Goal: Task Accomplishment & Management: Complete application form

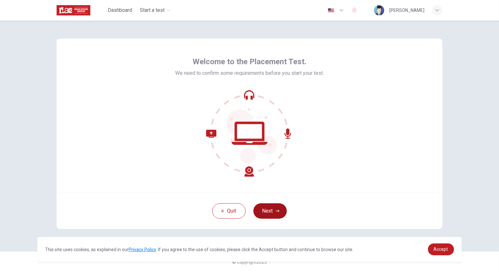
click at [268, 210] on button "Next" at bounding box center [269, 211] width 33 height 15
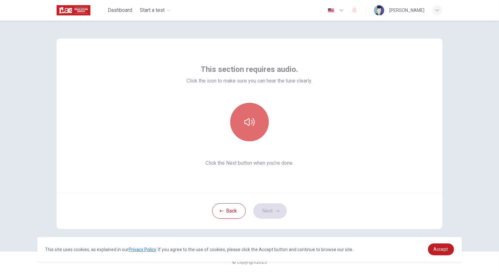
click at [250, 121] on icon "button" at bounding box center [249, 122] width 10 height 10
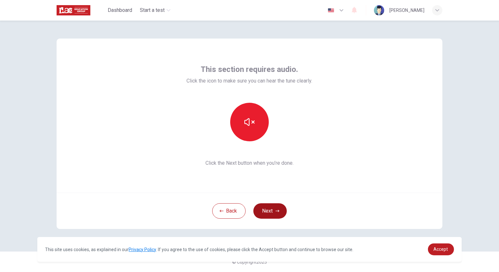
click at [273, 213] on button "Next" at bounding box center [269, 211] width 33 height 15
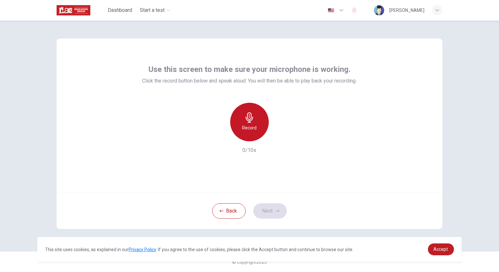
click at [243, 127] on h6 "Record" at bounding box center [249, 128] width 14 height 8
click at [251, 118] on icon "button" at bounding box center [249, 118] width 7 height 10
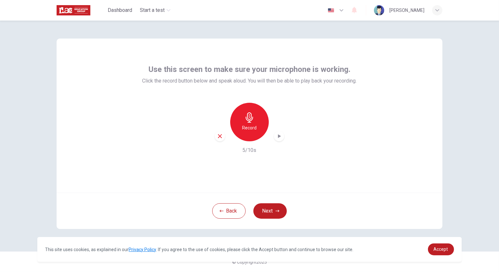
click at [278, 138] on icon "button" at bounding box center [279, 136] width 6 height 6
click at [259, 122] on div "Record" at bounding box center [249, 122] width 39 height 39
click at [253, 120] on icon "button" at bounding box center [249, 118] width 10 height 10
click at [268, 214] on button "Next" at bounding box center [269, 211] width 33 height 15
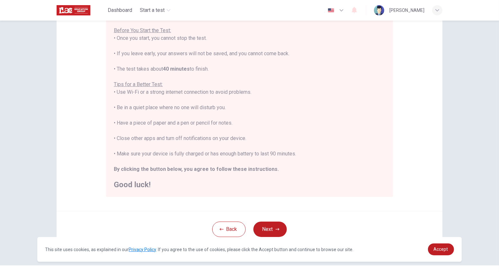
scroll to position [85, 0]
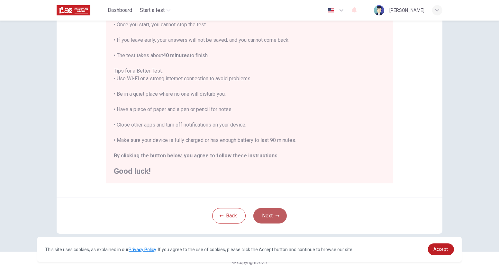
click at [277, 218] on icon "button" at bounding box center [278, 216] width 4 height 4
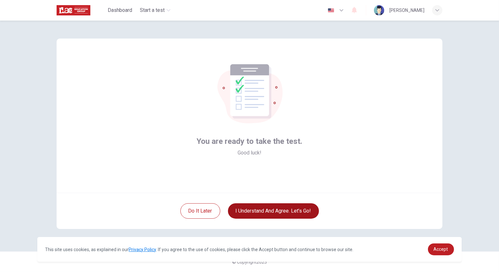
click at [277, 212] on button "I understand and agree. Let’s go!" at bounding box center [273, 211] width 91 height 15
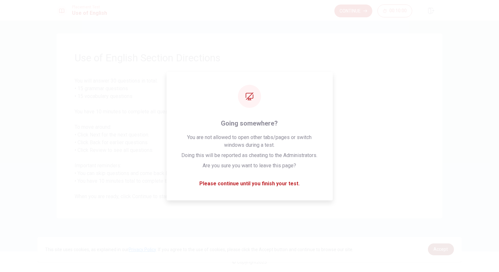
click at [443, 250] on span "Accept" at bounding box center [441, 249] width 14 height 5
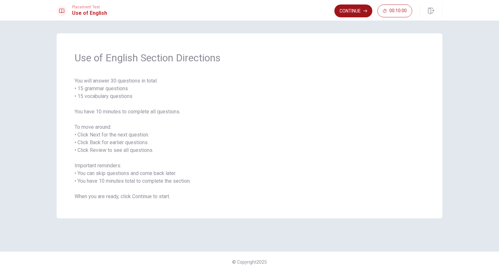
click at [352, 13] on button "Continue" at bounding box center [353, 11] width 38 height 13
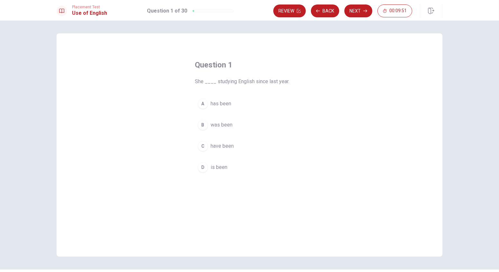
click at [203, 102] on div "A" at bounding box center [203, 104] width 10 height 10
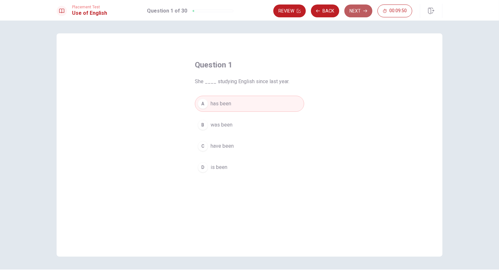
click at [349, 11] on button "Next" at bounding box center [358, 11] width 28 height 13
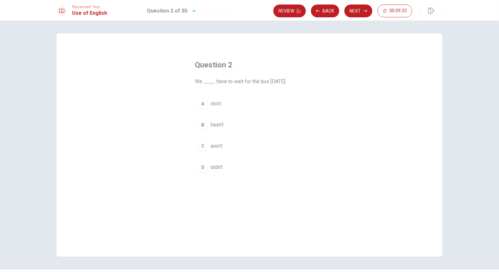
click at [200, 168] on div "D" at bounding box center [203, 167] width 10 height 10
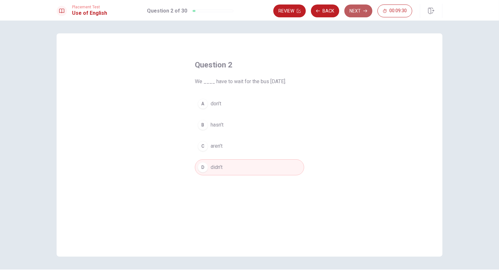
click at [359, 12] on button "Next" at bounding box center [358, 11] width 28 height 13
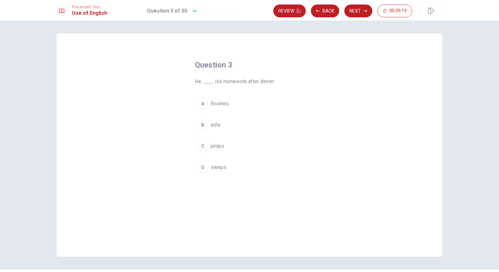
click at [215, 102] on span "finishes" at bounding box center [220, 104] width 18 height 8
click at [359, 10] on button "Next" at bounding box center [358, 11] width 28 height 13
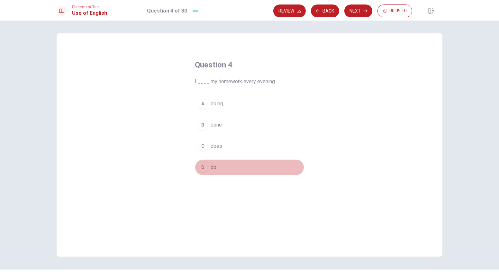
click at [206, 167] on div "D" at bounding box center [203, 167] width 10 height 10
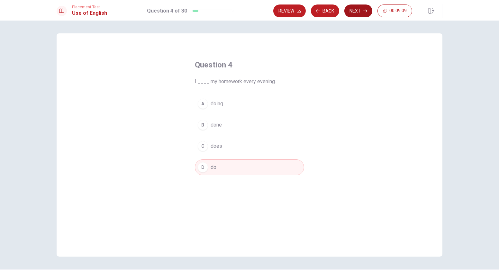
click at [350, 13] on button "Next" at bounding box center [358, 11] width 28 height 13
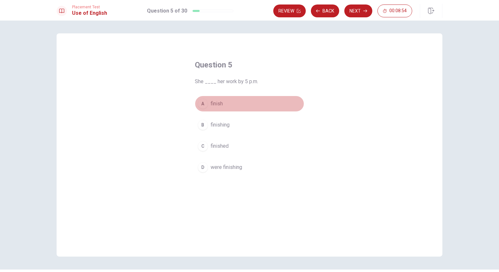
click at [203, 102] on div "A" at bounding box center [203, 104] width 10 height 10
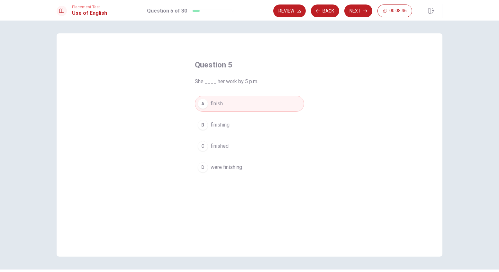
click at [208, 147] on button "C finished" at bounding box center [249, 146] width 109 height 16
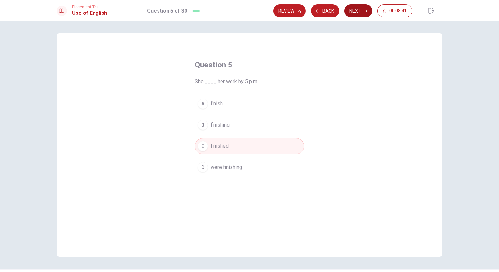
click at [354, 14] on button "Next" at bounding box center [358, 11] width 28 height 13
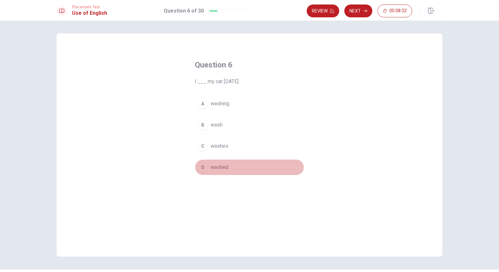
click at [202, 164] on div "D" at bounding box center [203, 167] width 10 height 10
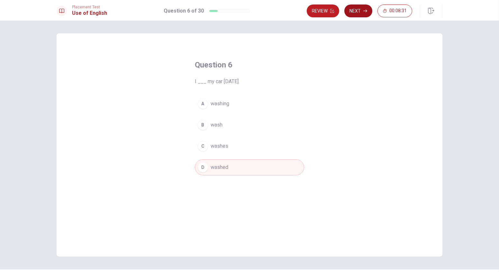
click at [355, 7] on button "Next" at bounding box center [358, 11] width 28 height 13
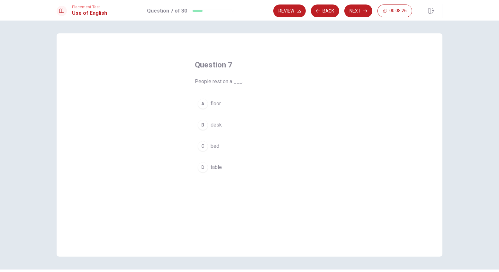
click at [203, 147] on div "C" at bounding box center [203, 146] width 10 height 10
click at [359, 13] on button "Next" at bounding box center [358, 11] width 28 height 13
click at [207, 105] on button "A key" at bounding box center [249, 104] width 109 height 16
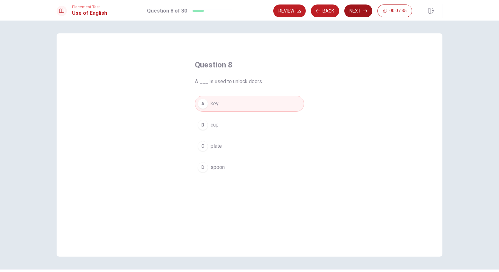
click at [357, 9] on button "Next" at bounding box center [358, 11] width 28 height 13
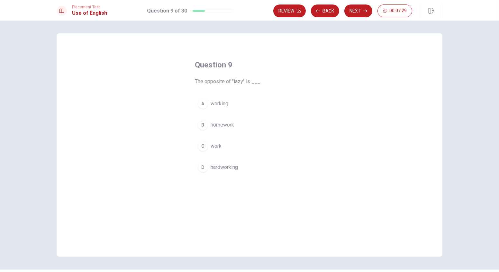
click at [202, 166] on div "D" at bounding box center [203, 167] width 10 height 10
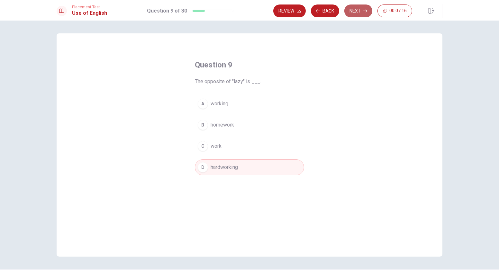
click at [355, 14] on button "Next" at bounding box center [358, 11] width 28 height 13
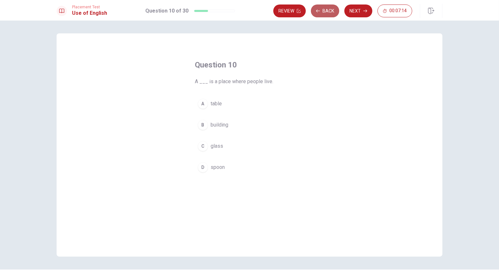
click at [324, 10] on button "Back" at bounding box center [325, 11] width 28 height 13
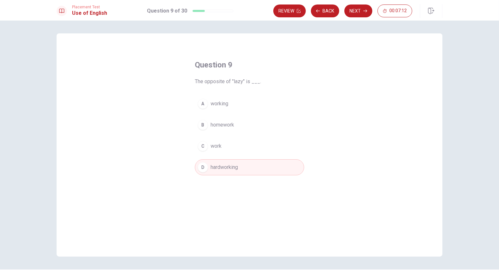
click at [211, 144] on span "work" at bounding box center [216, 146] width 11 height 8
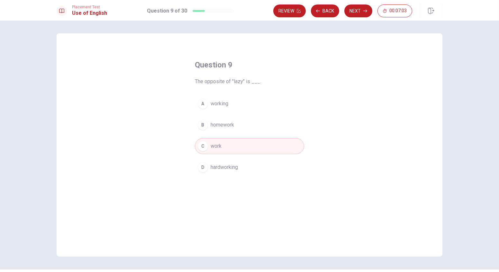
click at [214, 103] on span "working" at bounding box center [220, 104] width 18 height 8
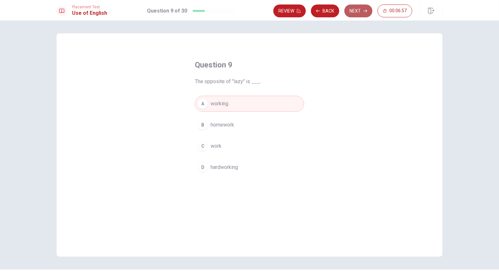
click at [362, 12] on button "Next" at bounding box center [358, 11] width 28 height 13
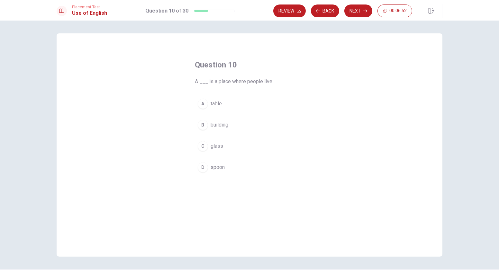
click at [207, 121] on button "B building" at bounding box center [249, 125] width 109 height 16
click at [351, 14] on button "Next" at bounding box center [358, 11] width 28 height 13
click at [213, 126] on span "have" at bounding box center [216, 125] width 11 height 8
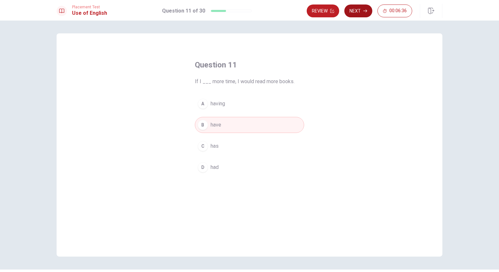
click at [357, 10] on button "Next" at bounding box center [358, 11] width 28 height 13
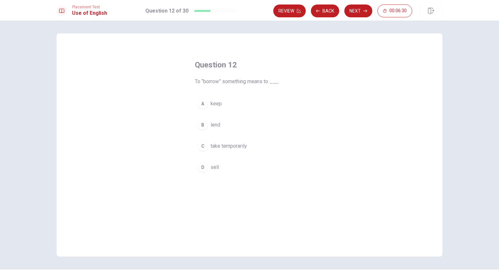
click at [229, 147] on span "take temporarily" at bounding box center [229, 146] width 36 height 8
click at [358, 14] on button "Next" at bounding box center [358, 11] width 28 height 13
click at [327, 11] on button "Back" at bounding box center [325, 11] width 28 height 13
click at [356, 12] on button "Next" at bounding box center [358, 11] width 28 height 13
click at [204, 103] on div "A" at bounding box center [203, 104] width 10 height 10
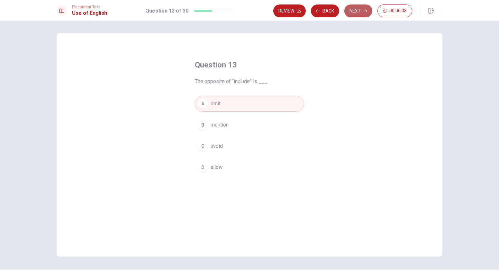
click at [360, 10] on button "Next" at bounding box center [358, 11] width 28 height 13
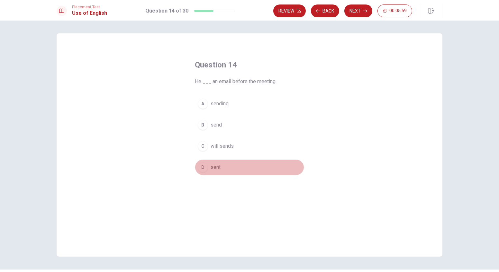
click at [206, 169] on button "D sent" at bounding box center [249, 167] width 109 height 16
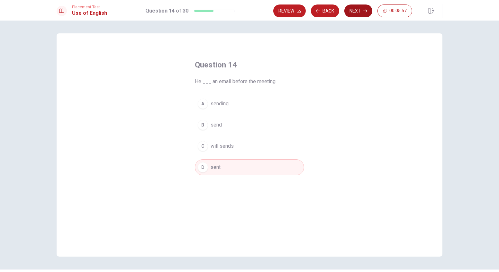
click at [356, 9] on button "Next" at bounding box center [358, 11] width 28 height 13
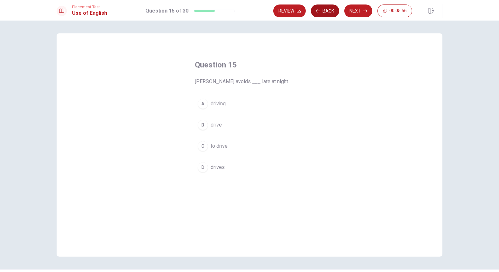
click at [326, 11] on button "Back" at bounding box center [325, 11] width 28 height 13
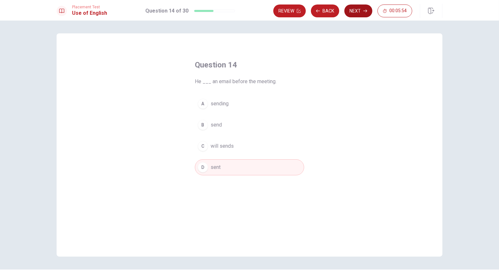
click at [354, 11] on button "Next" at bounding box center [358, 11] width 28 height 13
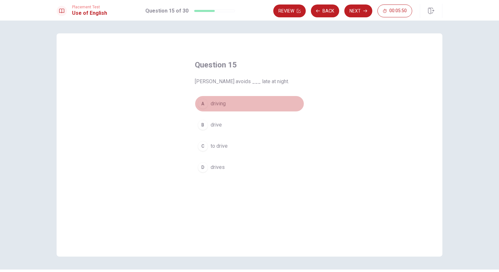
click at [222, 103] on span "driving" at bounding box center [218, 104] width 15 height 8
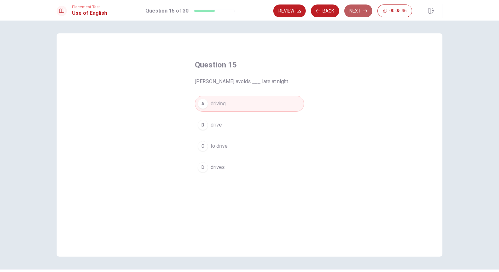
click at [356, 10] on button "Next" at bounding box center [358, 11] width 28 height 13
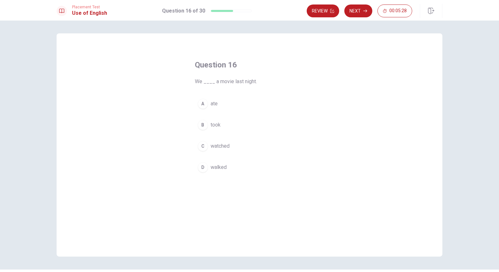
click at [216, 145] on span "watched" at bounding box center [220, 146] width 19 height 8
click at [359, 8] on button "Next" at bounding box center [358, 11] width 28 height 13
click at [211, 146] on span "by" at bounding box center [213, 146] width 5 height 8
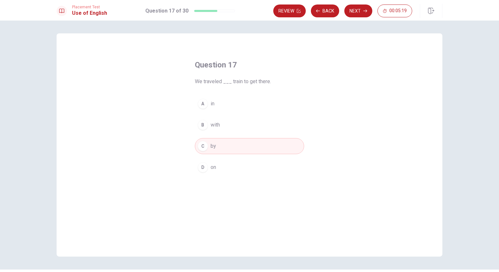
click at [354, 14] on button "Next" at bounding box center [358, 11] width 28 height 13
click at [219, 125] on span "didn’t" at bounding box center [217, 125] width 12 height 8
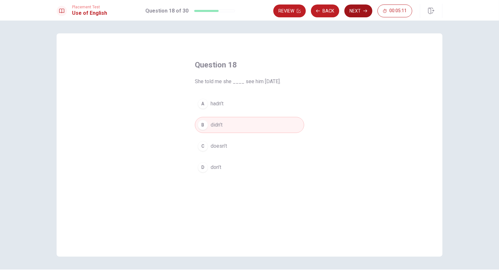
click at [354, 12] on button "Next" at bounding box center [358, 11] width 28 height 13
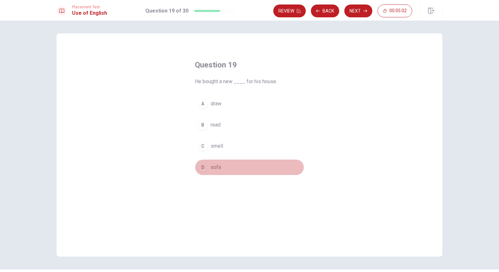
click at [205, 167] on div "D" at bounding box center [203, 167] width 10 height 10
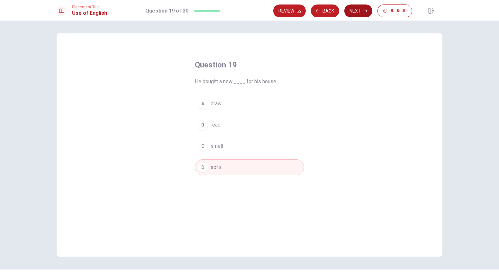
click at [364, 11] on icon "button" at bounding box center [365, 11] width 4 height 4
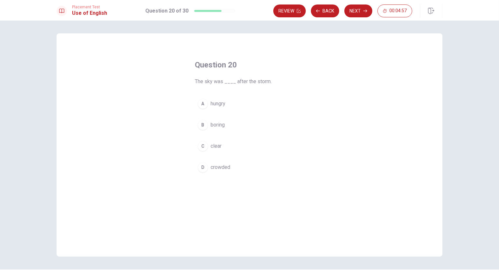
click at [216, 148] on span "clear" at bounding box center [216, 146] width 11 height 8
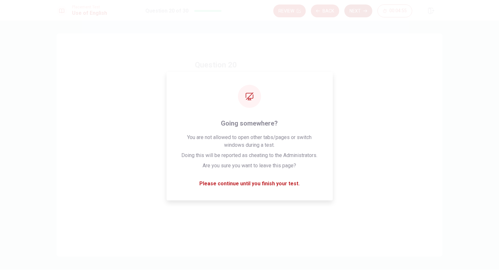
click at [362, 10] on button "Next" at bounding box center [358, 11] width 28 height 13
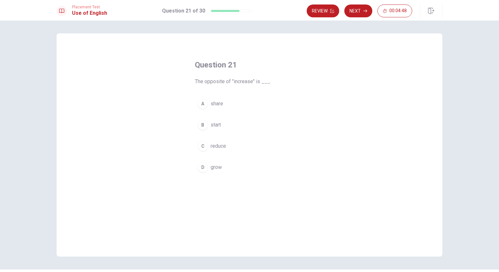
click at [218, 145] on span "reduce" at bounding box center [218, 146] width 15 height 8
click at [362, 11] on button "Next" at bounding box center [358, 11] width 28 height 13
click at [202, 145] on div "C" at bounding box center [203, 146] width 10 height 10
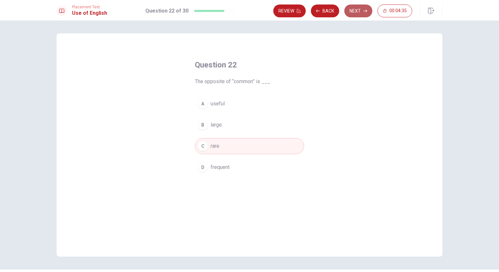
click at [358, 13] on button "Next" at bounding box center [358, 11] width 28 height 13
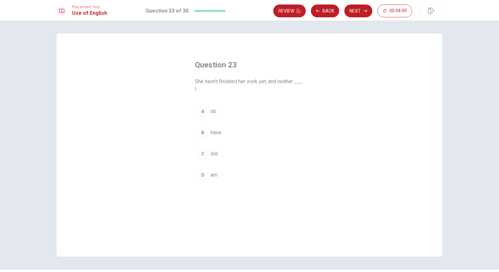
click at [208, 132] on button "B have" at bounding box center [249, 133] width 109 height 16
click at [361, 12] on button "Next" at bounding box center [358, 11] width 28 height 13
click at [218, 104] on span "will take" at bounding box center [220, 104] width 19 height 8
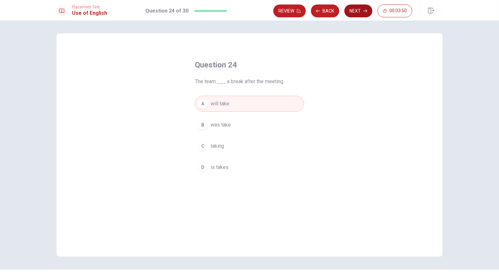
click at [355, 8] on button "Next" at bounding box center [358, 11] width 28 height 13
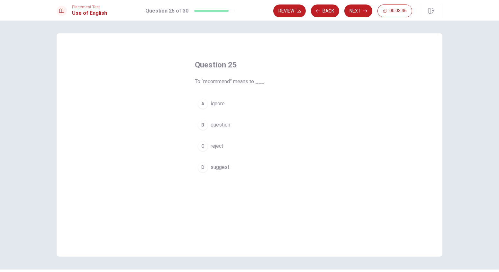
click at [222, 168] on span "suggest" at bounding box center [220, 168] width 19 height 8
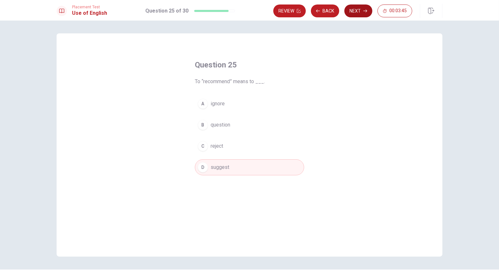
click at [356, 15] on button "Next" at bounding box center [358, 11] width 28 height 13
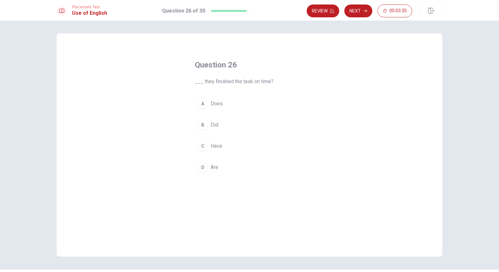
click at [205, 123] on div "B" at bounding box center [203, 125] width 10 height 10
click at [211, 103] on span "Does" at bounding box center [217, 104] width 12 height 8
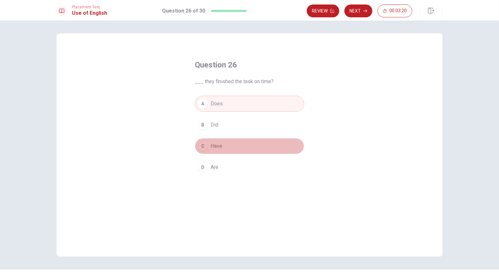
click at [219, 144] on span "Have" at bounding box center [217, 146] width 12 height 8
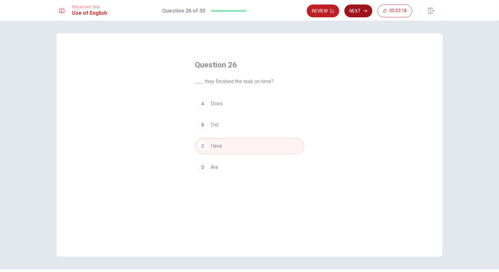
click at [358, 8] on button "Next" at bounding box center [358, 11] width 28 height 13
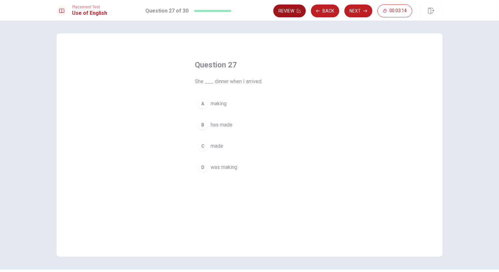
click at [321, 12] on button "Back" at bounding box center [325, 11] width 28 height 13
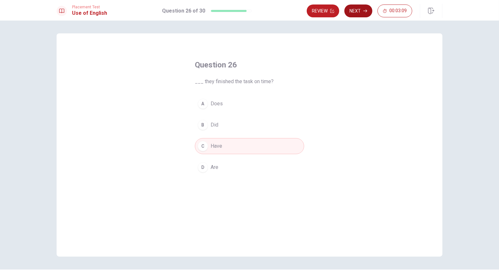
click at [352, 13] on button "Next" at bounding box center [358, 11] width 28 height 13
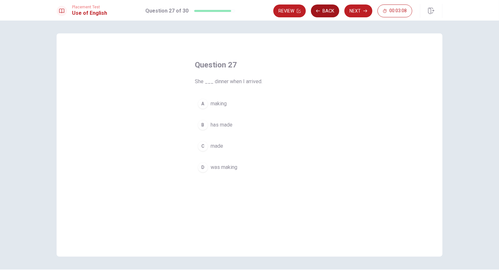
click at [320, 11] on icon "button" at bounding box center [318, 11] width 4 height 4
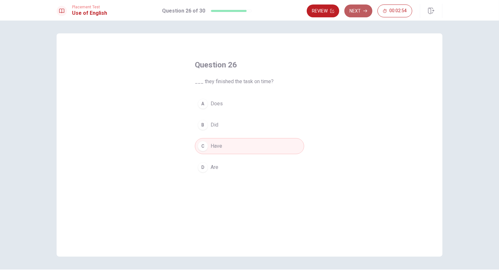
click at [359, 11] on button "Next" at bounding box center [358, 11] width 28 height 13
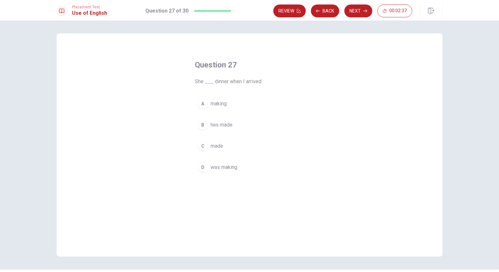
click at [234, 168] on span "was making" at bounding box center [224, 168] width 27 height 8
click at [351, 11] on button "Next" at bounding box center [358, 11] width 28 height 13
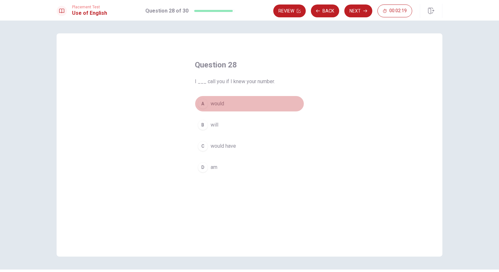
click at [211, 101] on span "would" at bounding box center [218, 104] width 14 height 8
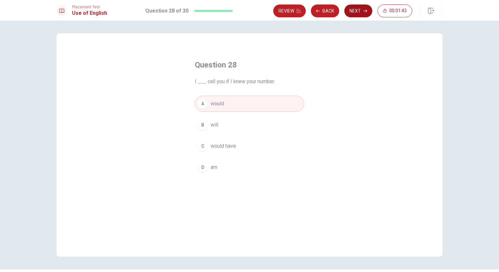
click at [356, 14] on button "Next" at bounding box center [358, 11] width 28 height 13
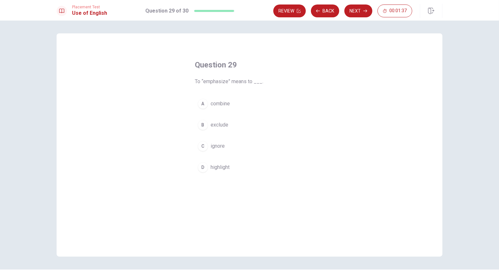
click at [226, 167] on span "highlight" at bounding box center [220, 168] width 19 height 8
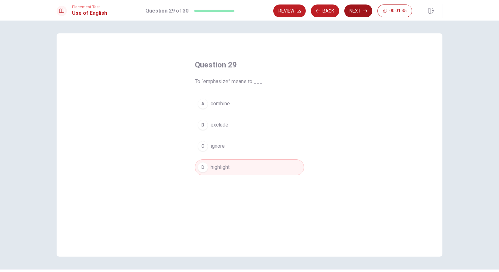
click at [358, 12] on button "Next" at bounding box center [358, 11] width 28 height 13
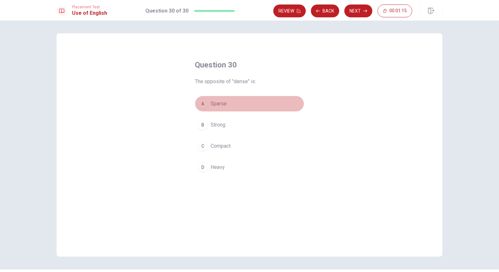
click at [217, 103] on span "Sparse" at bounding box center [219, 104] width 16 height 8
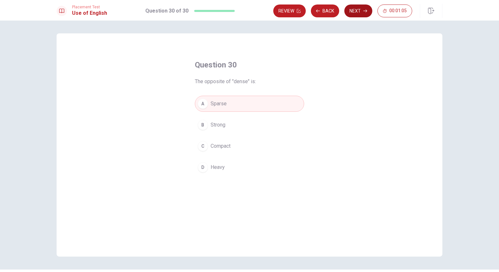
click at [355, 11] on button "Next" at bounding box center [358, 11] width 28 height 13
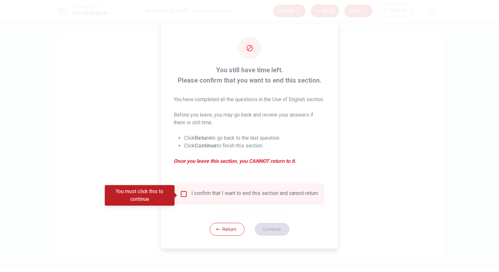
click at [185, 195] on input "You must click this to continue" at bounding box center [184, 194] width 8 height 8
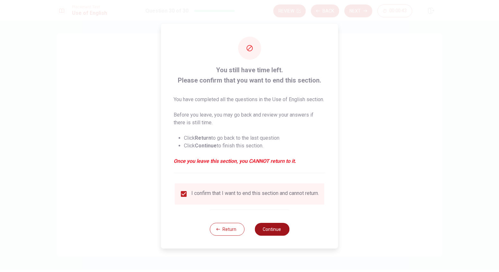
click at [267, 235] on button "Continue" at bounding box center [272, 229] width 35 height 13
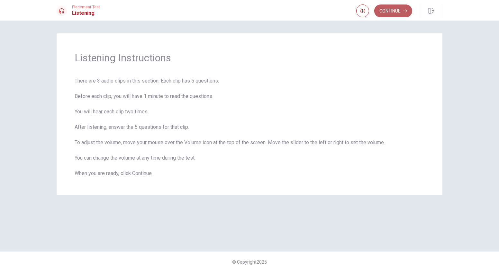
click at [393, 12] on button "Continue" at bounding box center [393, 11] width 38 height 13
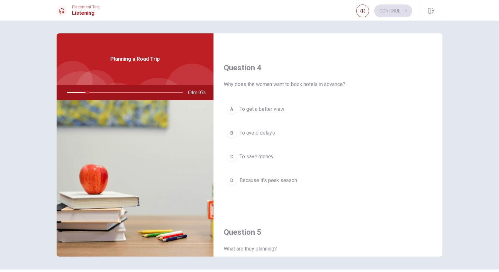
scroll to position [507, 0]
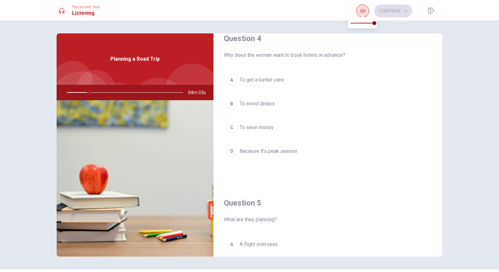
click at [360, 10] on icon "button" at bounding box center [362, 10] width 5 height 5
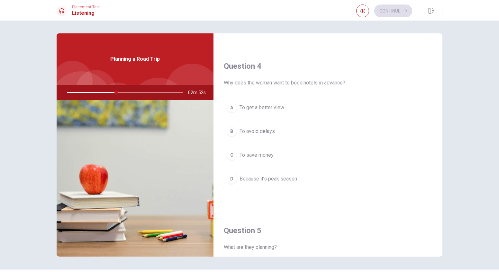
scroll to position [477, 0]
click at [228, 176] on div "D" at bounding box center [232, 181] width 10 height 10
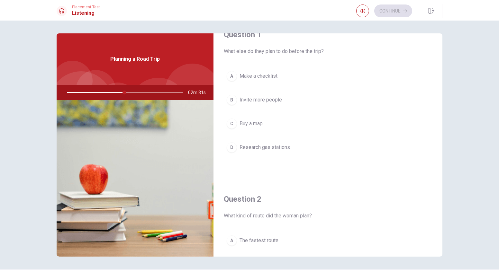
scroll to position [29, 0]
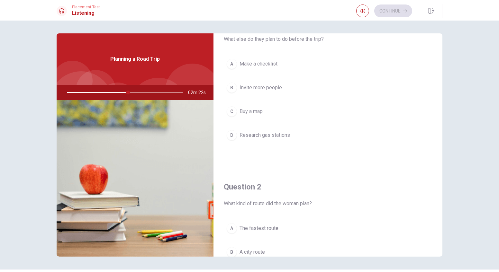
click at [236, 133] on button "D Research gas stations" at bounding box center [328, 135] width 208 height 16
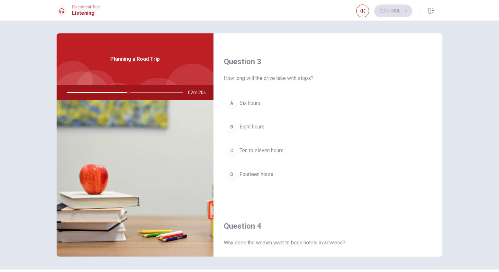
scroll to position [321, 0]
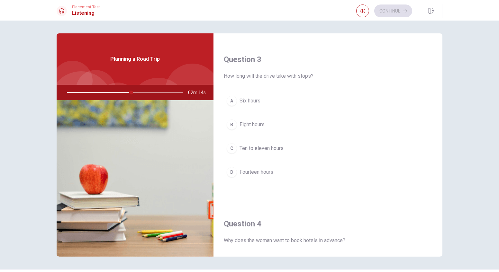
click at [234, 145] on div "C" at bounding box center [232, 148] width 10 height 10
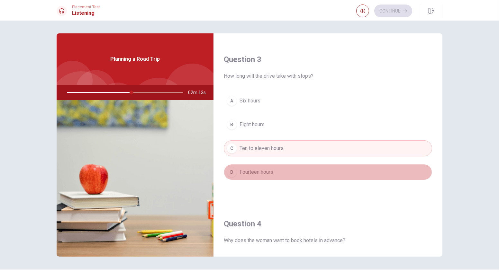
click at [366, 168] on button "D Fourteen hours" at bounding box center [328, 172] width 208 height 16
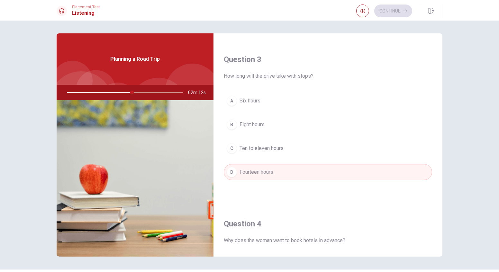
click at [339, 143] on button "C Ten to eleven hours" at bounding box center [328, 149] width 208 height 16
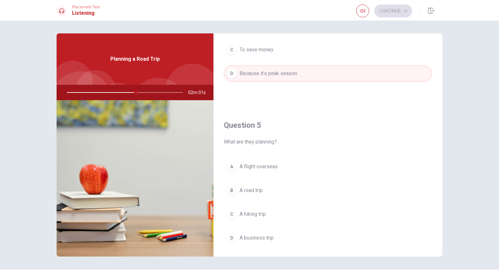
scroll to position [594, 0]
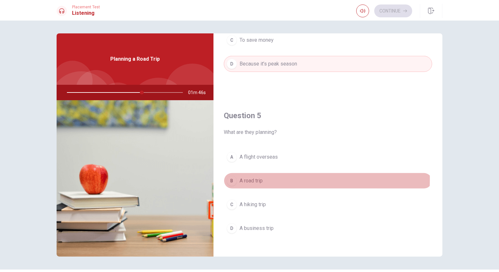
click at [234, 176] on div "B" at bounding box center [232, 181] width 10 height 10
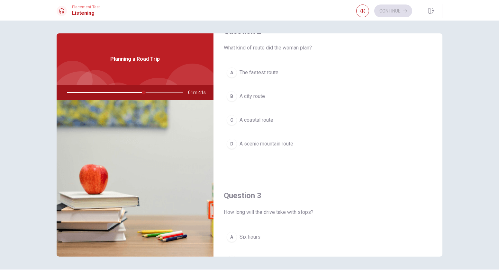
scroll to position [156, 0]
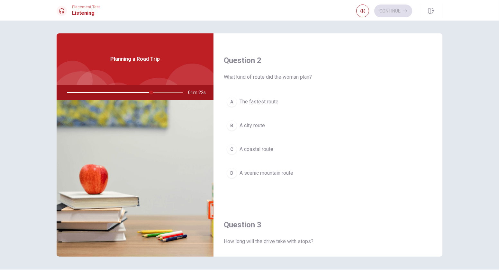
click at [232, 122] on div "B" at bounding box center [232, 126] width 10 height 10
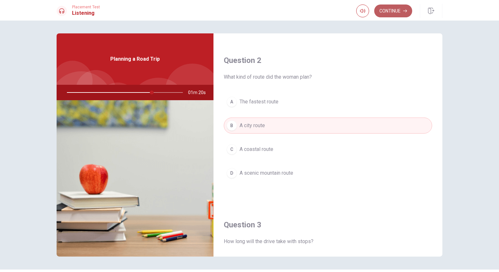
click at [397, 14] on button "Continue" at bounding box center [393, 11] width 38 height 13
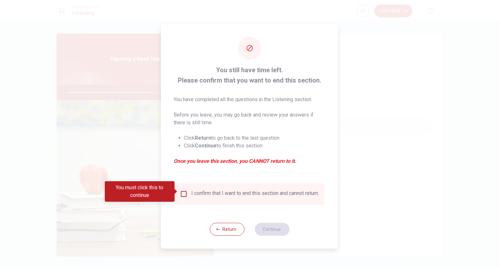
click at [183, 191] on input "You must click this to continue" at bounding box center [184, 194] width 8 height 8
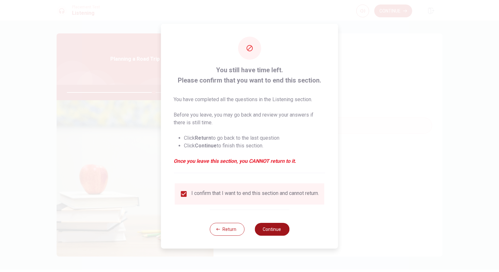
click at [277, 234] on button "Continue" at bounding box center [272, 229] width 35 height 13
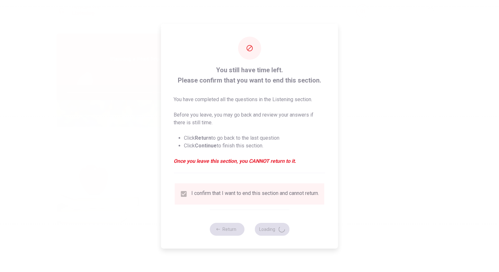
type input "76"
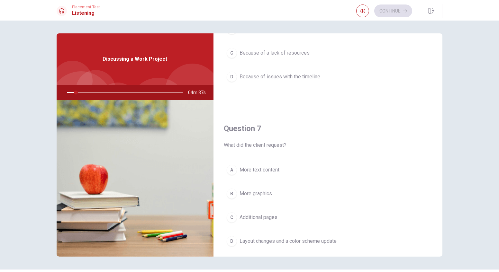
scroll to position [117, 0]
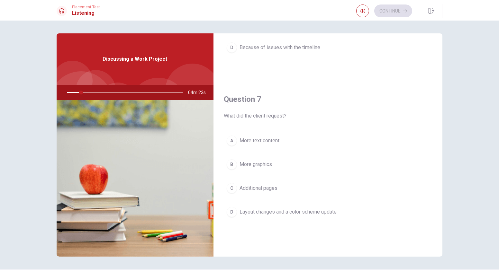
drag, startPoint x: 352, startPoint y: 127, endPoint x: 287, endPoint y: 207, distance: 103.1
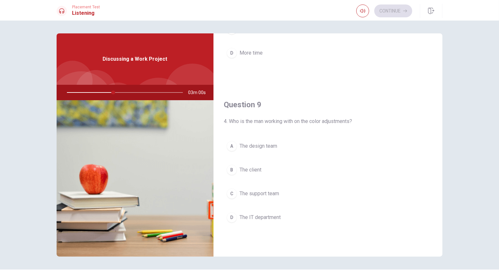
scroll to position [467, 0]
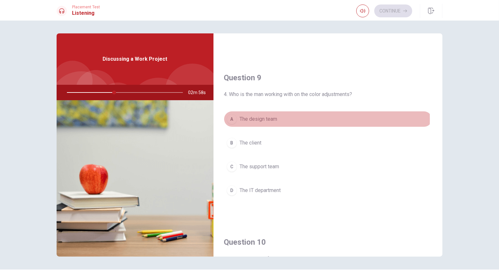
click at [230, 116] on div "A" at bounding box center [232, 119] width 10 height 10
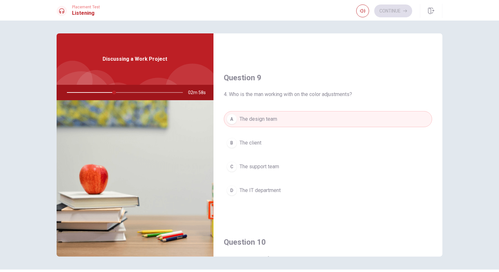
click at [377, 159] on button "C The support team" at bounding box center [328, 167] width 208 height 16
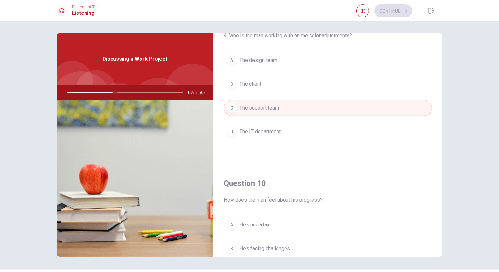
scroll to position [526, 0]
click at [243, 57] on span "The design team" at bounding box center [259, 61] width 38 height 8
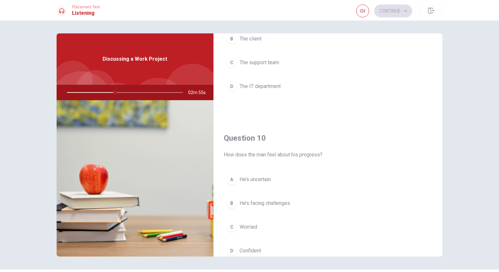
scroll to position [594, 0]
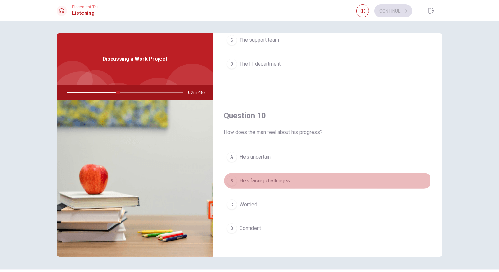
click at [232, 177] on div "B" at bounding box center [232, 181] width 10 height 10
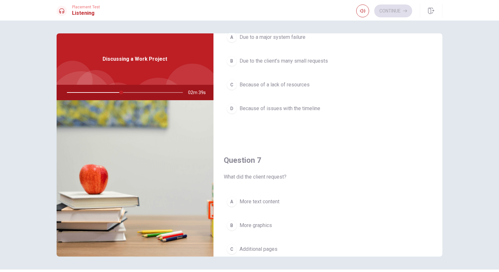
scroll to position [58, 0]
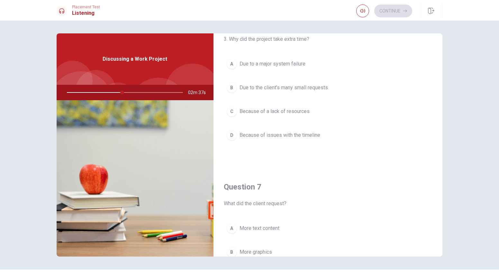
click at [230, 136] on button "D Because of issues with the timeline" at bounding box center [328, 135] width 208 height 16
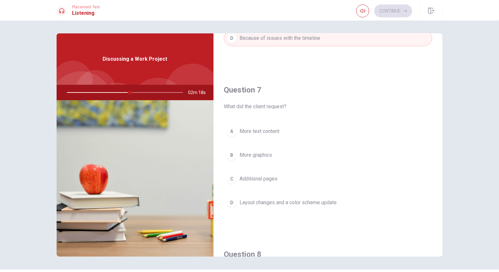
scroll to position [117, 0]
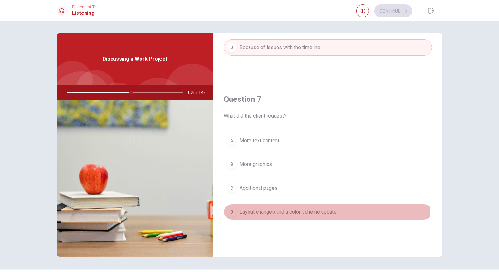
click at [230, 210] on div "D" at bounding box center [232, 212] width 10 height 10
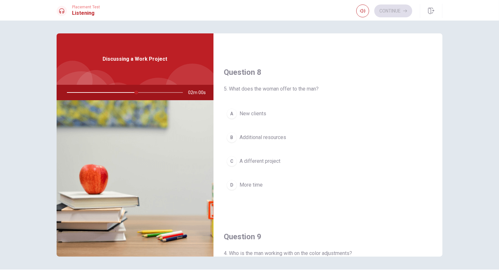
scroll to position [321, 0]
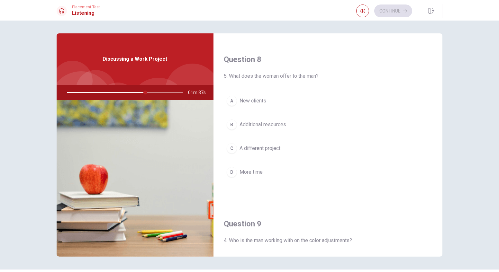
click at [232, 122] on div "B" at bounding box center [232, 125] width 10 height 10
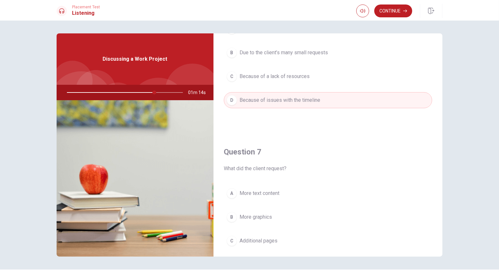
scroll to position [39, 0]
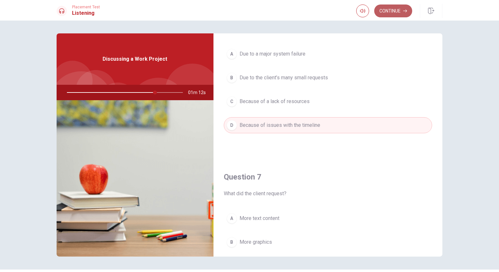
click at [394, 8] on button "Continue" at bounding box center [393, 11] width 38 height 13
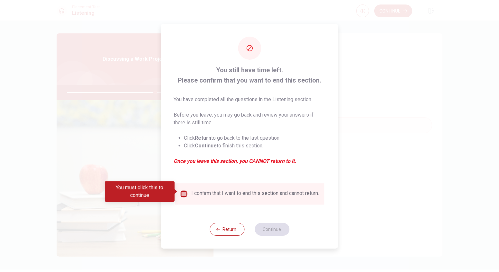
click at [183, 190] on input "You must click this to continue" at bounding box center [184, 194] width 8 height 8
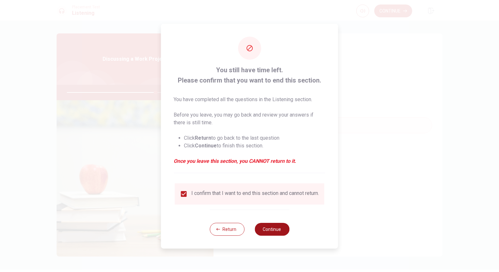
click at [271, 232] on button "Continue" at bounding box center [272, 229] width 35 height 13
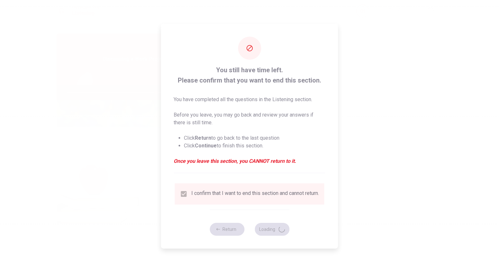
type input "77"
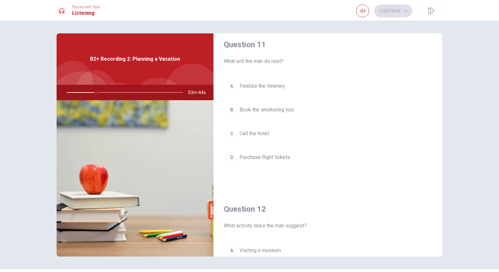
scroll to position [0, 0]
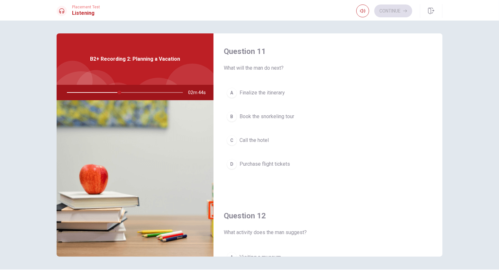
click at [233, 141] on div "C" at bounding box center [232, 140] width 10 height 10
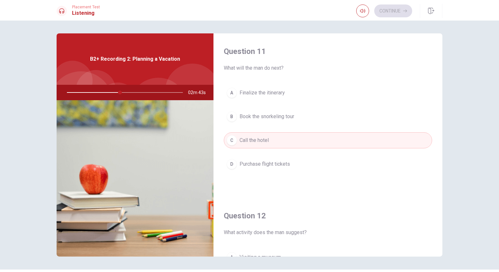
click at [339, 174] on div "A Finalize the itinerary B Book the snorkeling tour C Call the hotel D Purchase…" at bounding box center [328, 135] width 208 height 100
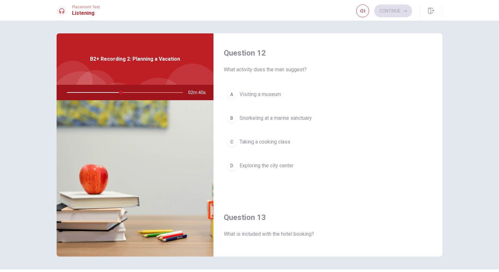
scroll to position [175, 0]
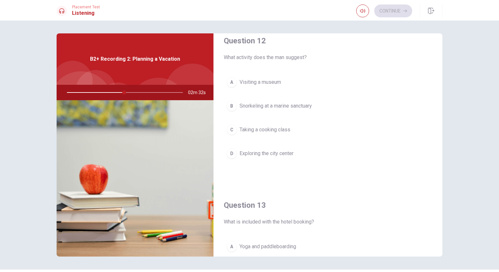
click at [224, 105] on button "B Snorkeling at a marine sanctuary" at bounding box center [328, 106] width 208 height 16
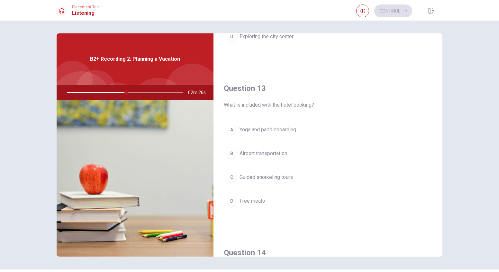
scroll to position [321, 0]
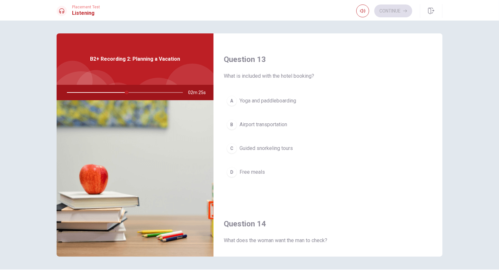
click at [224, 98] on button "A Yoga and paddleboarding" at bounding box center [328, 101] width 208 height 16
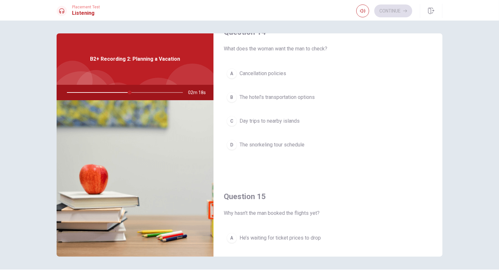
scroll to position [526, 0]
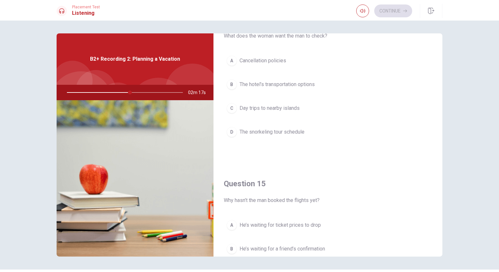
click at [227, 81] on div "B" at bounding box center [232, 84] width 10 height 10
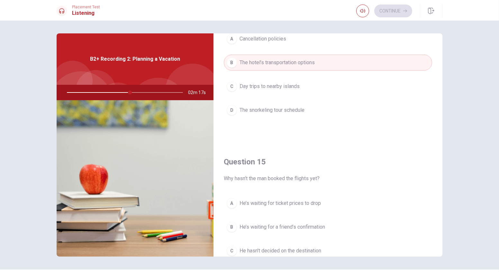
scroll to position [594, 0]
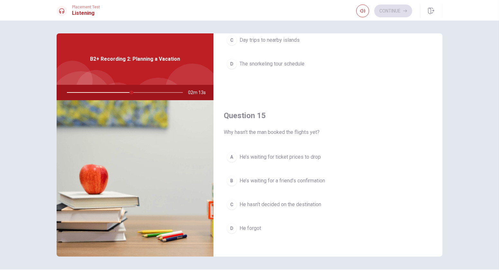
click at [228, 154] on div "A" at bounding box center [232, 157] width 10 height 10
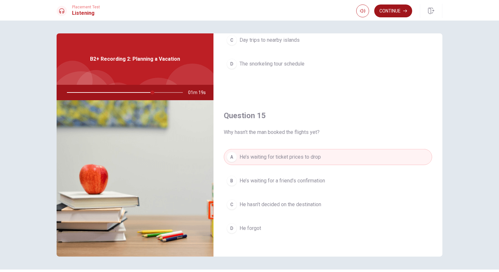
click at [390, 8] on button "Continue" at bounding box center [393, 11] width 38 height 13
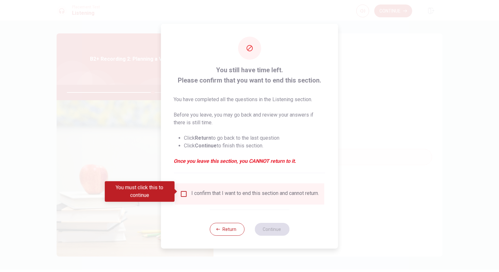
click at [186, 191] on input "You must click this to continue" at bounding box center [184, 194] width 8 height 8
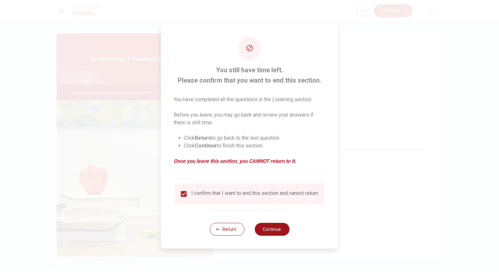
click at [271, 231] on button "Continue" at bounding box center [272, 229] width 35 height 13
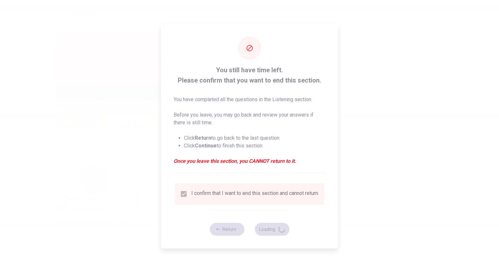
type input "75"
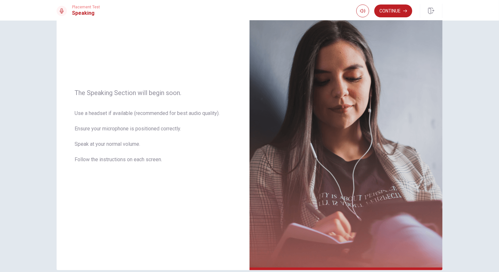
scroll to position [16, 0]
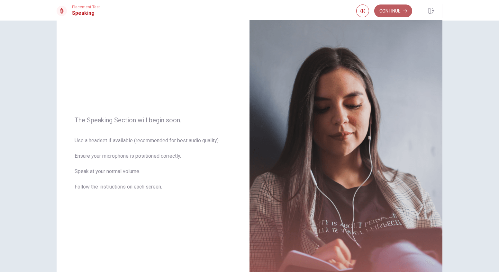
click at [393, 8] on button "Continue" at bounding box center [393, 11] width 38 height 13
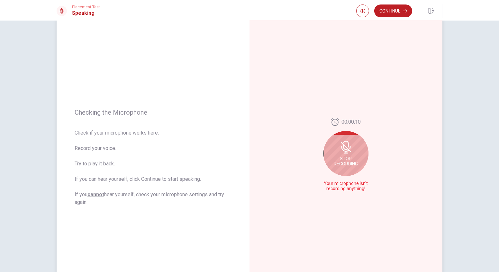
click at [344, 163] on span "Stop Recording" at bounding box center [346, 161] width 24 height 10
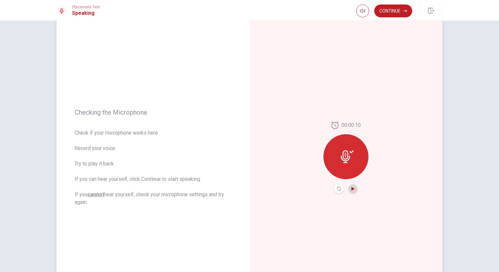
click at [351, 187] on icon "Play Audio" at bounding box center [353, 189] width 4 height 4
click at [347, 157] on icon at bounding box center [347, 156] width 13 height 13
click at [335, 189] on button "Record Again" at bounding box center [338, 189] width 9 height 9
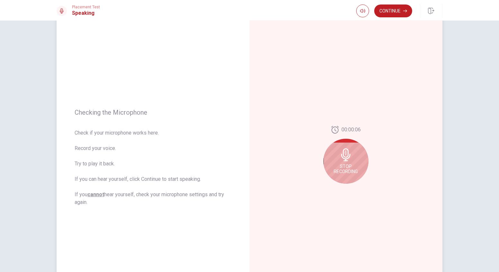
click at [346, 153] on icon at bounding box center [345, 155] width 9 height 13
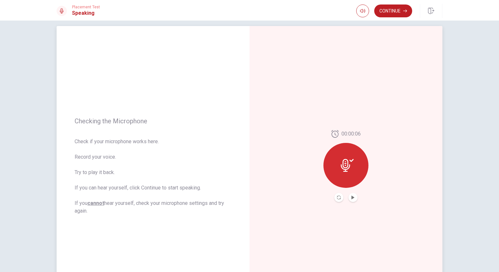
scroll to position [0, 0]
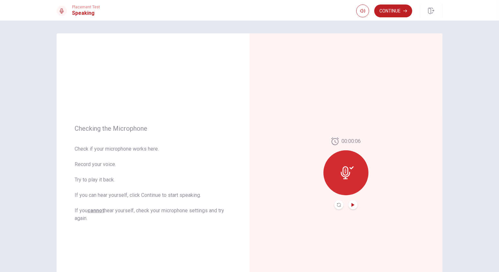
click at [351, 204] on icon "Play Audio" at bounding box center [352, 205] width 3 height 4
click at [349, 206] on button "Pause Audio" at bounding box center [353, 205] width 9 height 9
click at [388, 11] on button "Continue" at bounding box center [393, 11] width 38 height 13
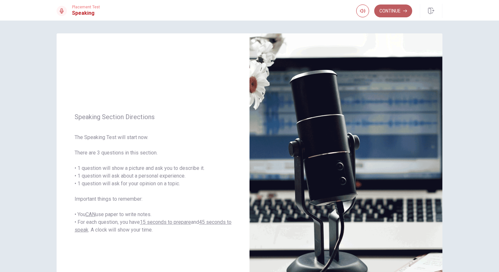
click at [391, 11] on button "Continue" at bounding box center [393, 11] width 38 height 13
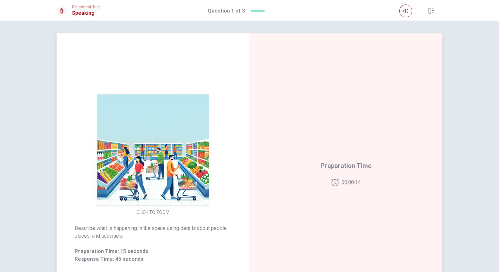
click at [159, 167] on img at bounding box center [152, 151] width 123 height 112
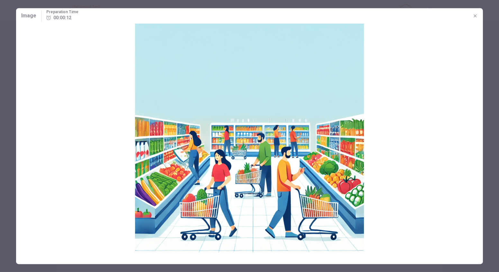
click at [474, 17] on icon "button" at bounding box center [475, 15] width 3 height 3
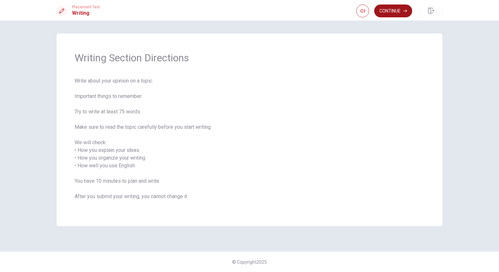
click at [394, 8] on button "Continue" at bounding box center [393, 11] width 38 height 13
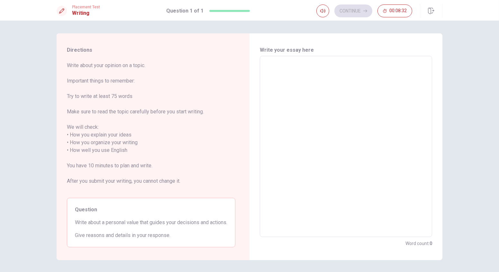
click at [311, 98] on textarea at bounding box center [345, 146] width 163 height 171
type textarea "f"
type textarea "x"
type textarea "ㅑ"
type textarea "x"
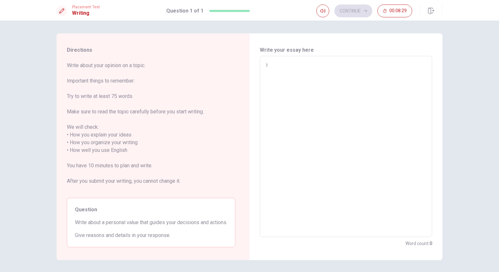
type textarea "ㅑ"
type textarea "x"
type textarea "ㅑ"
type textarea "x"
type textarea "ㅑ"
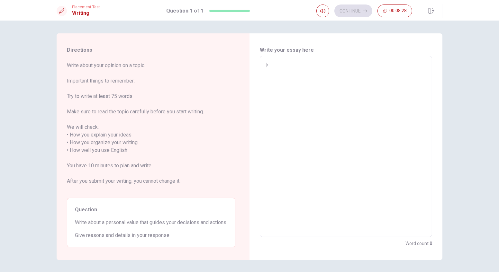
type textarea "x"
type textarea "ㅑ"
type textarea "x"
type textarea "ㅑ"
type textarea "x"
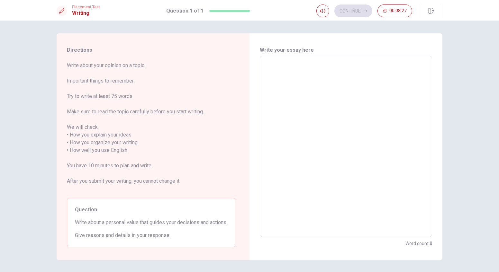
type textarea "I"
type textarea "x"
type textarea "I"
type textarea "x"
type textarea "I"
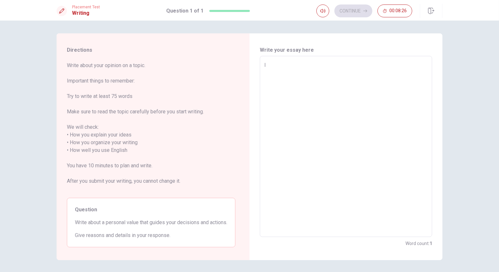
type textarea "x"
type textarea "A"
type textarea "x"
type textarea "A"
type textarea "x"
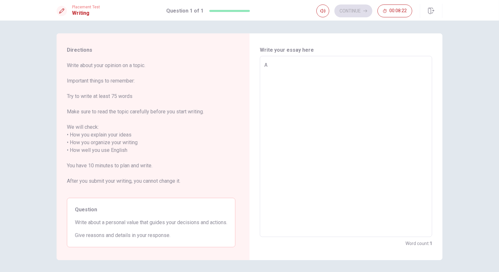
type textarea "A O"
type textarea "x"
type textarea "A"
type textarea "x"
type textarea "A p"
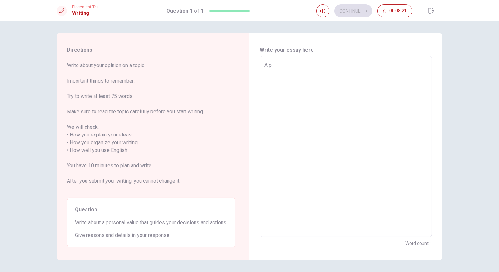
type textarea "x"
type textarea "A pr"
type textarea "x"
type textarea "A p"
type textarea "x"
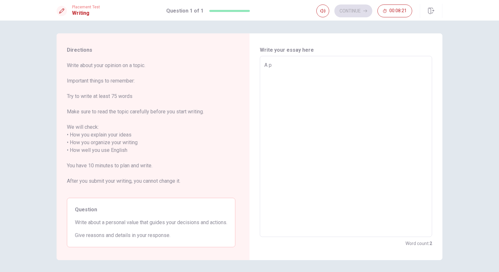
type textarea "A pe"
type textarea "x"
type textarea "A per"
type textarea "x"
type textarea "A pers"
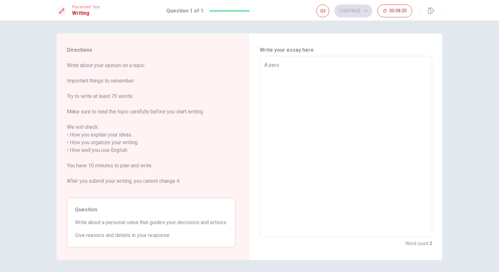
type textarea "x"
type textarea "A perso"
type textarea "x"
type textarea "A person"
type textarea "x"
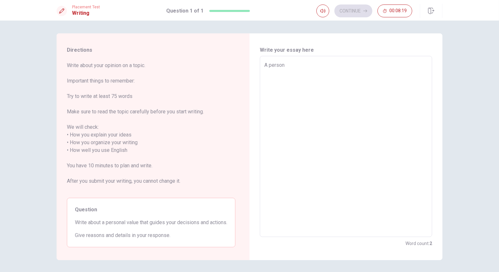
type textarea "A persona"
type textarea "x"
type textarea "A persona"
type textarea "x"
type textarea "A persona"
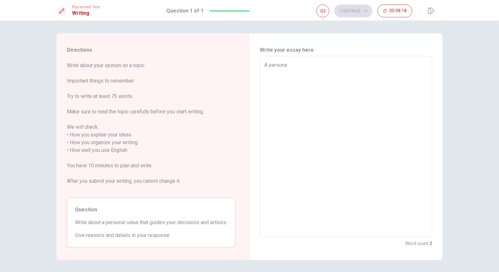
type textarea "x"
type textarea "A personal"
type textarea "x"
type textarea "A personal"
type textarea "x"
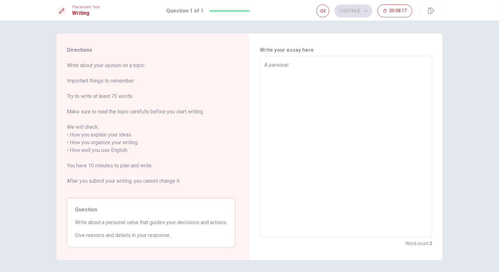
type textarea "A personal v"
type textarea "x"
type textarea "A personal va"
type textarea "x"
type textarea "A personal val"
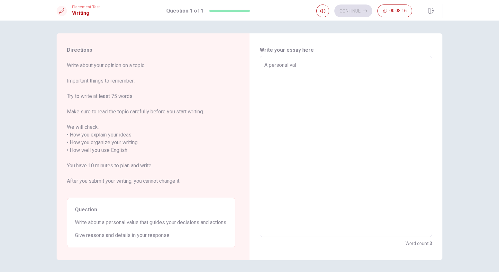
type textarea "x"
type textarea "A personal valu"
type textarea "x"
type textarea "A personal value"
type textarea "x"
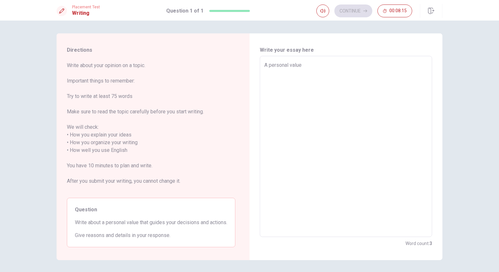
type textarea "A personal value"
type textarea "x"
type textarea "A personal value t"
type textarea "x"
type textarea "A personal value th"
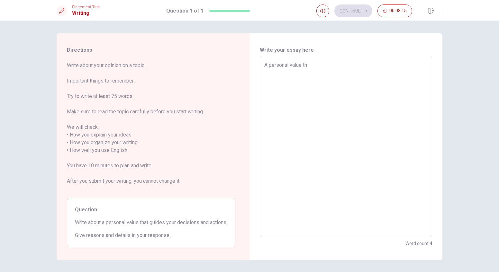
type textarea "x"
type textarea "A personal value tha"
type textarea "x"
type textarea "A personal value that"
type textarea "x"
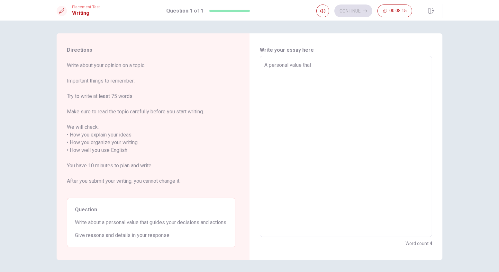
type textarea "A personal value that"
type textarea "x"
type textarea "A personal value that g"
type textarea "x"
type textarea "A personal value that gu"
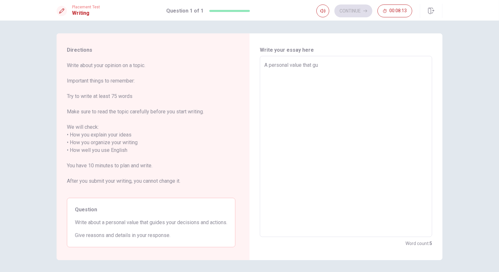
type textarea "x"
type textarea "A personal value that gui"
type textarea "x"
type textarea "A personal value that guie"
type textarea "x"
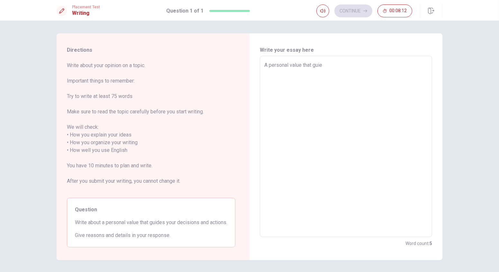
type textarea "A personal value that guied"
type textarea "x"
type textarea "A personal value that guieds"
type textarea "x"
type textarea "A personal value that guieds"
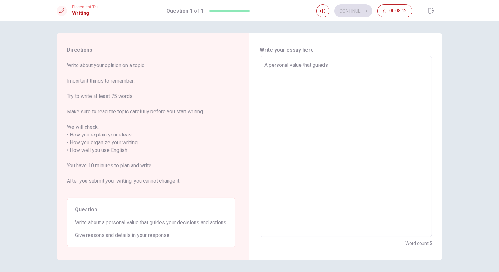
type textarea "x"
type textarea "A personal value that guieds"
type textarea "x"
type textarea "A personal value that guied"
type textarea "x"
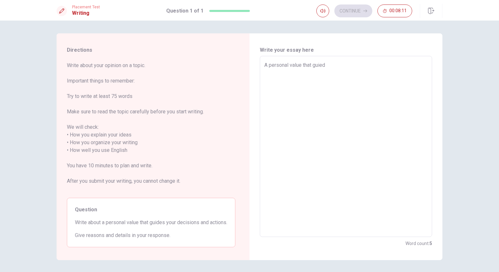
type textarea "A personal value that guie"
type textarea "x"
type textarea "A personal value that gui"
type textarea "x"
type textarea "A personal value that gu"
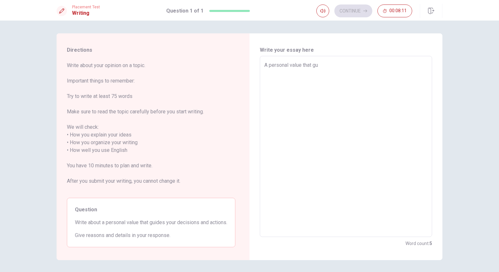
type textarea "x"
type textarea "A personal value that guu"
type textarea "x"
type textarea "A personal value that guud"
type textarea "x"
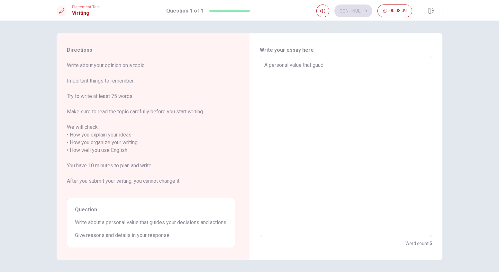
type textarea "A personal value that guude"
type textarea "x"
type textarea "A personal value that guudes"
type textarea "x"
type textarea "A personal value that guudes"
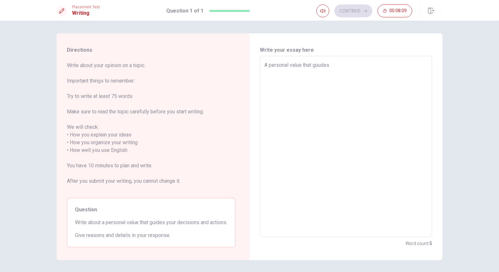
type textarea "x"
type textarea "A personal value that guudes"
type textarea "x"
type textarea "A personal value that guude"
type textarea "x"
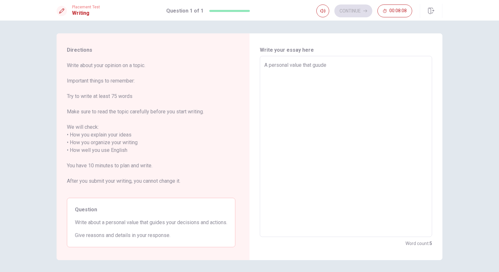
type textarea "A personal value that guud"
type textarea "x"
type textarea "A personal value that guu"
type textarea "x"
type textarea "A personal value that gu"
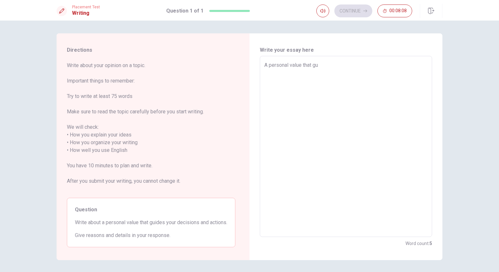
type textarea "x"
type textarea "A personal value that gui"
type textarea "x"
type textarea "A personal value that guid"
type textarea "x"
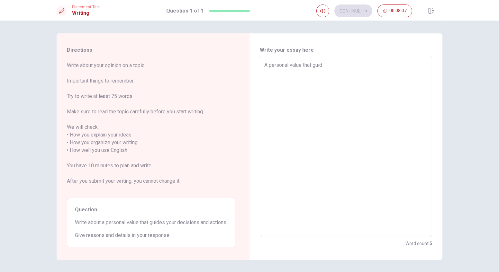
type textarea "A personal value that guide"
type textarea "x"
type textarea "A personal value that guides"
type textarea "x"
type textarea "A personal value that guides"
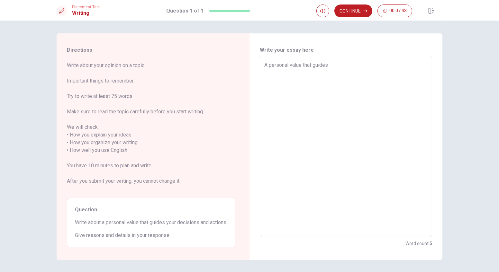
type textarea "x"
type textarea "A personal value that guides i"
type textarea "x"
type textarea "A personal value that guides is"
type textarea "x"
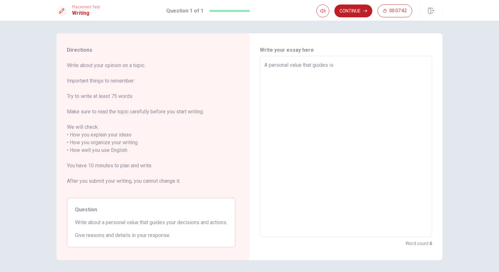
type textarea "A personal value that guides is"
type textarea "x"
type textarea "A personal value that guides is m"
type textarea "x"
type textarea "A personal value that guides is my"
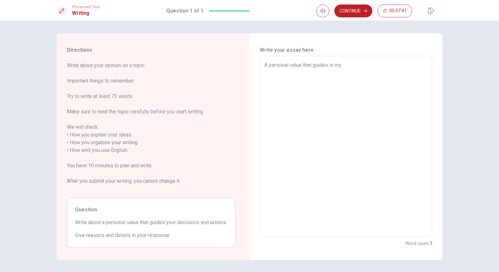
type textarea "x"
type textarea "A personal value that guides is my"
type textarea "x"
type textarea "A personal value that guides is my t"
type textarea "x"
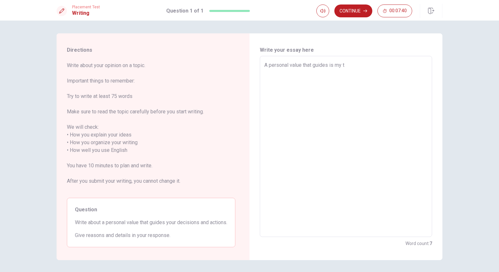
type textarea "A personal value that guides is my tu"
type textarea "x"
type textarea "A personal value that guides is my tur"
type textarea "x"
type textarea "A personal value that guides is my turt"
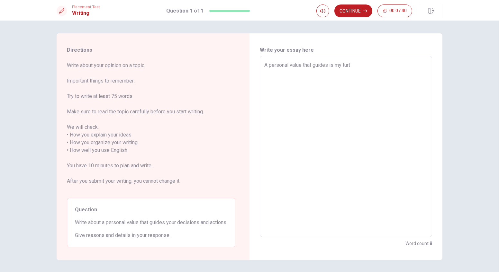
type textarea "x"
type textarea "A personal value that guides is my turth"
type textarea "x"
type textarea "A personal value that guides is my turt"
type textarea "x"
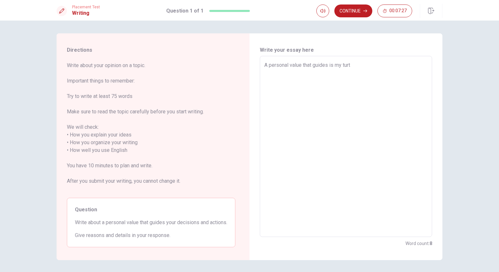
type textarea "A personal value that guides is my tur"
type textarea "x"
type textarea "A personal value that guides is my tu"
type textarea "x"
type textarea "A personal value that guides is my t"
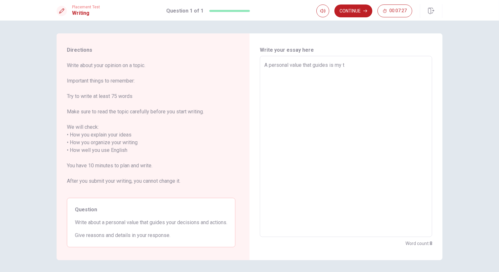
type textarea "x"
type textarea "A personal value that guides is my"
type textarea "x"
type textarea "A personal value that guides is my"
type textarea "x"
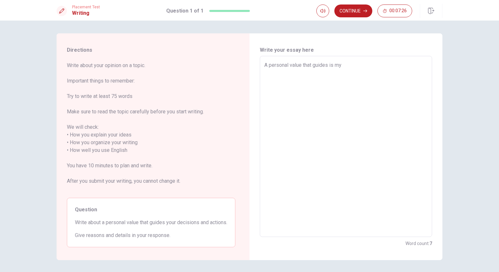
type textarea "A personal value that guides is m"
type textarea "x"
type textarea "A personal value that guides is"
type textarea "x"
type textarea "A personal value that guides is r"
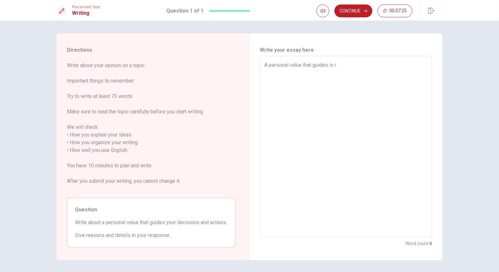
type textarea "x"
type textarea "A personal value that guides is re"
type textarea "x"
type textarea "A personal value that guides is rep"
type textarea "x"
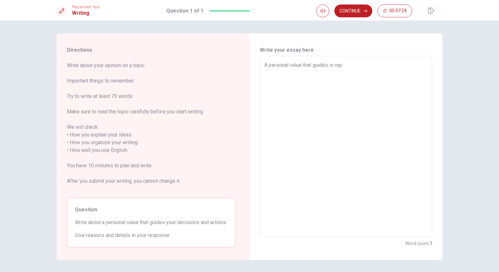
type textarea "A personal value that guides is repe"
type textarea "x"
type textarea "A personal value that guides is repec"
type textarea "x"
type textarea "A personal value that guides is repect"
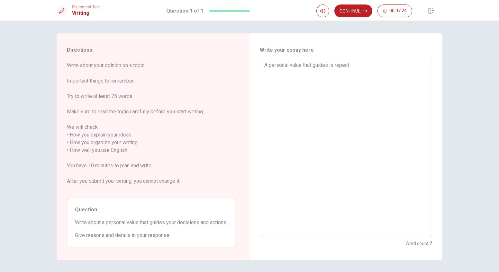
type textarea "x"
type textarea "A personal value that guides is repect."
type textarea "x"
type textarea "A personal value that guides is repect."
click at [264, 63] on textarea "A personal value that guides is repect." at bounding box center [345, 146] width 163 height 171
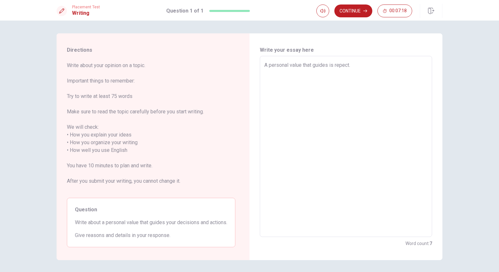
type textarea "x"
type textarea "iA personal value that guides is repect."
type textarea "x"
type textarea "irA personal value that guides is repect."
type textarea "x"
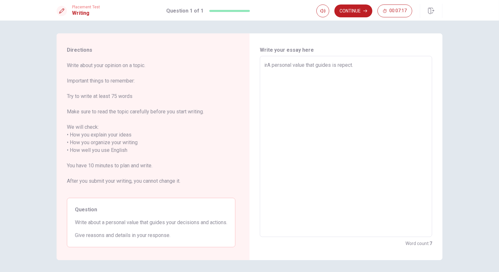
type textarea "iA personal value that guides is repect."
type textarea "x"
type textarea "A personal value that guides is repect."
type textarea "x"
type textarea "FA personal value that guides is repect."
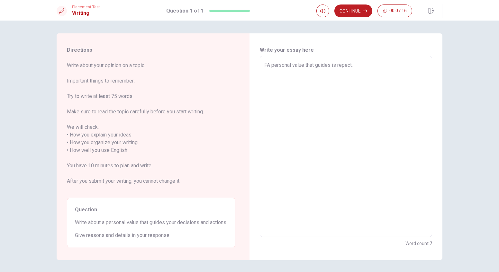
type textarea "x"
type textarea "FiA personal value that guides is repect."
type textarea "x"
type textarea "FirA personal value that guides is repect."
click at [373, 69] on textarea "Firstly a personal value that guides is repect." at bounding box center [345, 146] width 163 height 171
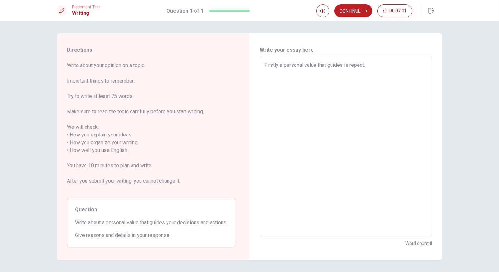
drag, startPoint x: 342, startPoint y: 64, endPoint x: 344, endPoint y: 82, distance: 17.9
click at [343, 64] on textarea "Firstly a personal value that guides is repect." at bounding box center [345, 146] width 163 height 171
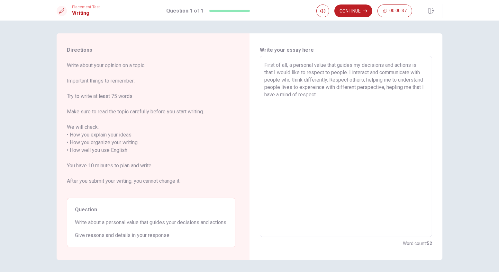
click at [338, 99] on textarea "First of all, a personal value that guides my decisions and actions is that I w…" at bounding box center [345, 146] width 163 height 171
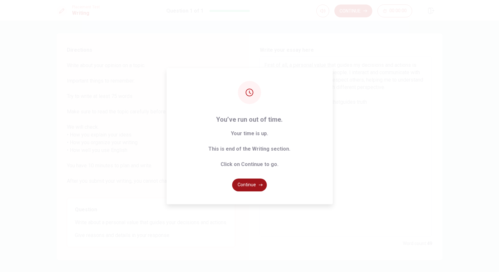
click at [240, 184] on button "Continue" at bounding box center [249, 185] width 35 height 13
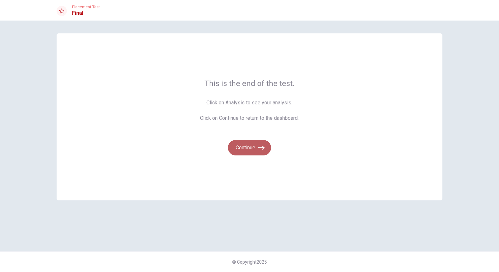
click at [254, 144] on button "Continue" at bounding box center [249, 147] width 43 height 15
